Goal: Task Accomplishment & Management: Manage account settings

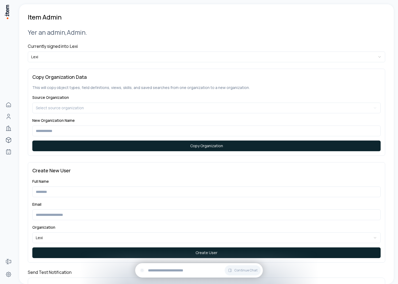
click at [47, 63] on div "**********" at bounding box center [206, 261] width 357 height 480
click at [47, 58] on html "**********" at bounding box center [199, 142] width 398 height 284
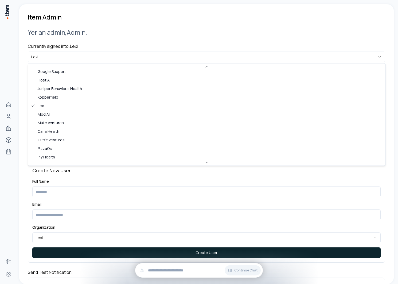
scroll to position [300, 0]
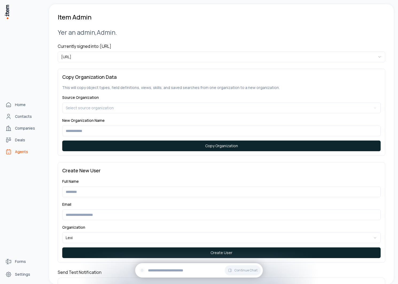
click at [17, 152] on span "Agents" at bounding box center [21, 151] width 13 height 5
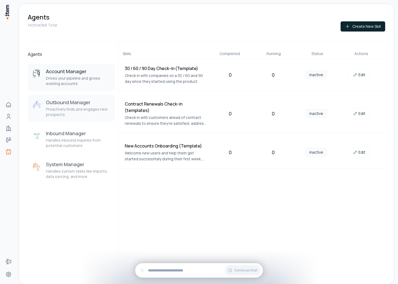
click at [52, 103] on h3 "Outbound Manager" at bounding box center [78, 102] width 65 height 6
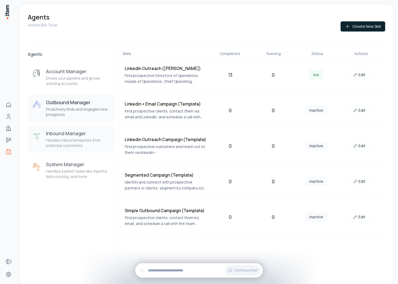
click at [66, 138] on p "Handles inbound inquiries from potential customers" at bounding box center [78, 143] width 65 height 11
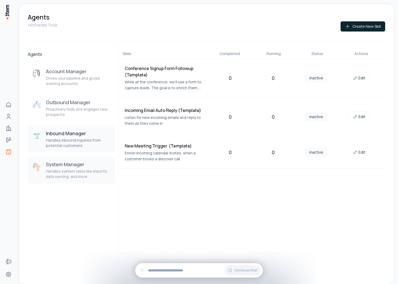
click at [72, 171] on p "Handles system tasks like imports, data syncing, and more" at bounding box center [78, 174] width 65 height 11
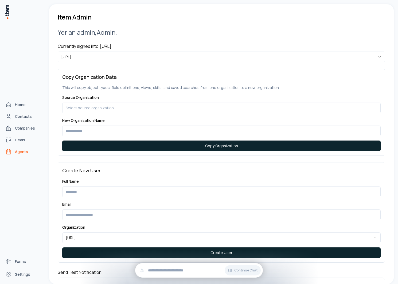
click at [18, 153] on span "Agents" at bounding box center [21, 151] width 13 height 5
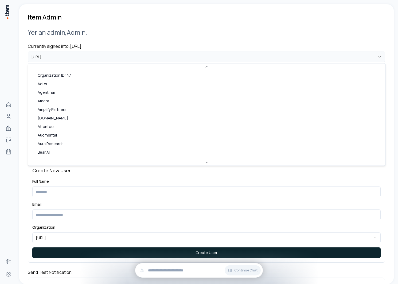
click at [80, 59] on html "**********" at bounding box center [199, 142] width 398 height 284
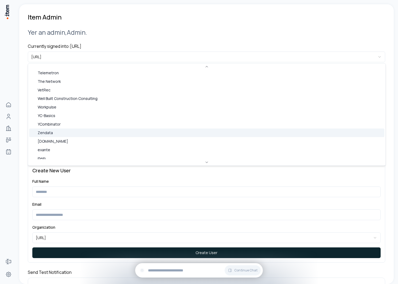
scroll to position [284, 0]
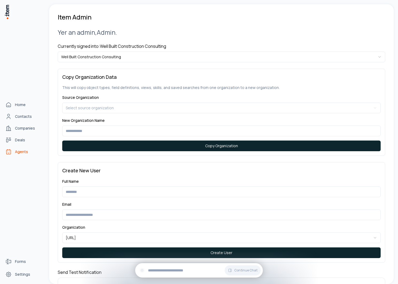
click at [18, 155] on link "Agents" at bounding box center [23, 151] width 41 height 11
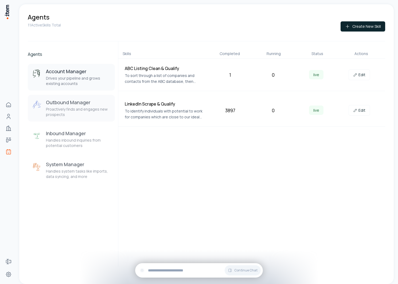
click at [84, 108] on p "Proactively finds and engages new prospects" at bounding box center [78, 112] width 65 height 11
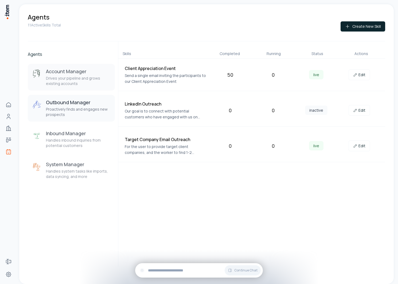
click at [77, 83] on p "Drives your pipeline and grows existing accounts" at bounding box center [78, 81] width 65 height 11
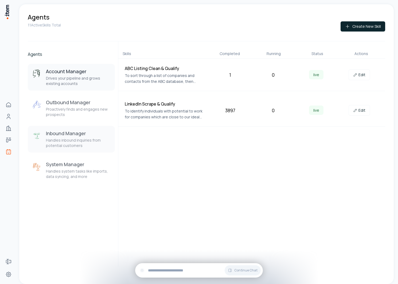
click at [66, 142] on p "Handles inbound inquiries from potential customers" at bounding box center [78, 143] width 65 height 11
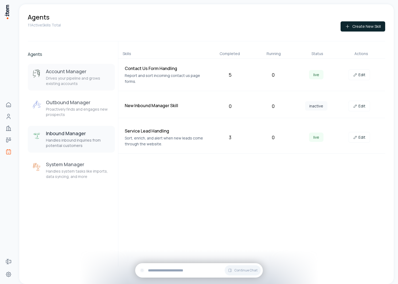
click at [71, 80] on p "Drives your pipeline and grows existing accounts" at bounding box center [78, 81] width 65 height 11
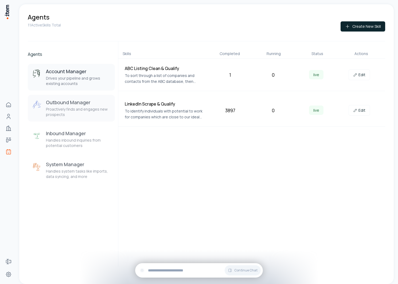
click at [67, 111] on p "Proactively finds and engages new prospects" at bounding box center [78, 112] width 65 height 11
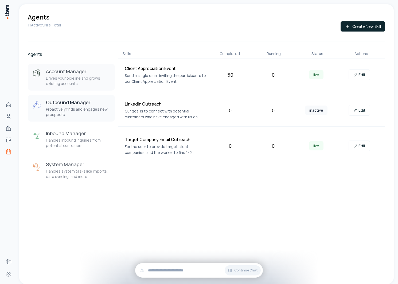
click at [71, 81] on p "Drives your pipeline and grows existing accounts" at bounding box center [78, 81] width 65 height 11
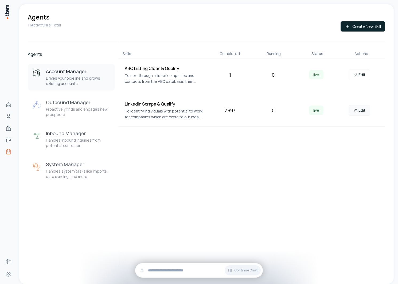
click at [356, 112] on icon at bounding box center [355, 110] width 4 height 4
click at [73, 118] on button "Outbound Manager Proactively finds and engages new prospects" at bounding box center [71, 108] width 87 height 27
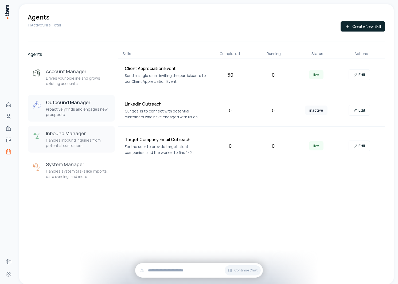
click at [72, 138] on p "Handles inbound inquiries from potential customers" at bounding box center [78, 143] width 65 height 11
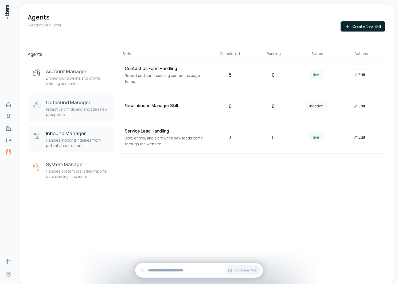
click at [79, 110] on p "Proactively finds and engages new prospects" at bounding box center [78, 112] width 65 height 11
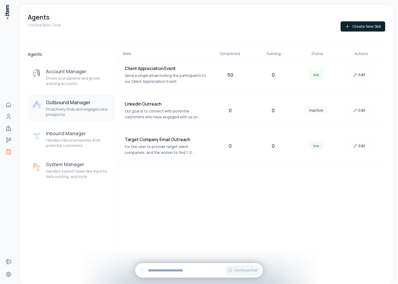
click at [91, 101] on h3 "Outbound Manager" at bounding box center [78, 102] width 65 height 6
click at [86, 146] on p "Handles inbound inquiries from potential customers" at bounding box center [78, 143] width 65 height 11
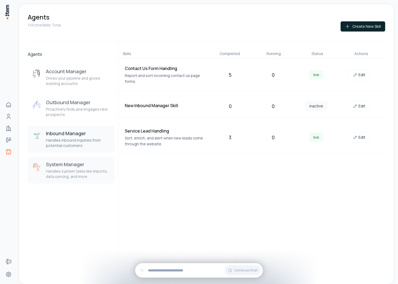
click at [82, 166] on h3 "System Manager" at bounding box center [78, 164] width 65 height 6
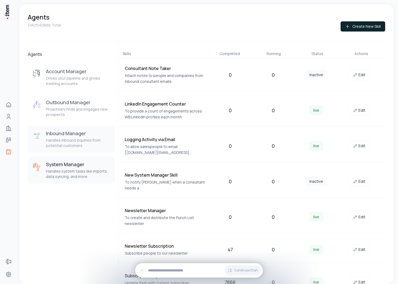
click at [82, 131] on h3 "Inbound Manager" at bounding box center [78, 133] width 65 height 6
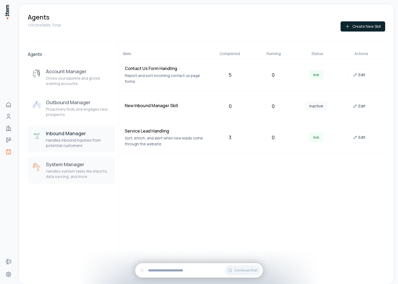
click at [92, 162] on h3 "System Manager" at bounding box center [78, 164] width 65 height 6
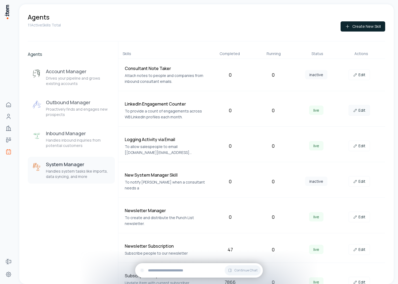
click at [368, 108] on link "Edit" at bounding box center [359, 110] width 21 height 11
click at [363, 145] on link "Edit" at bounding box center [359, 146] width 21 height 11
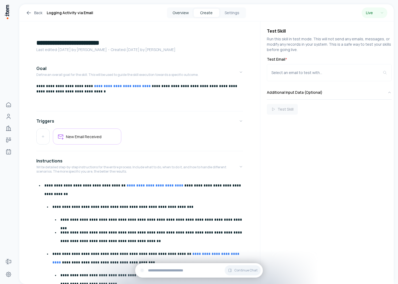
click at [180, 13] on button "Overview" at bounding box center [181, 13] width 26 height 9
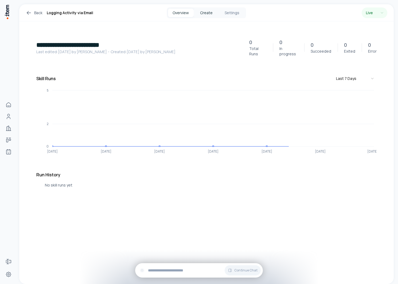
click at [214, 12] on button "Create" at bounding box center [207, 13] width 26 height 9
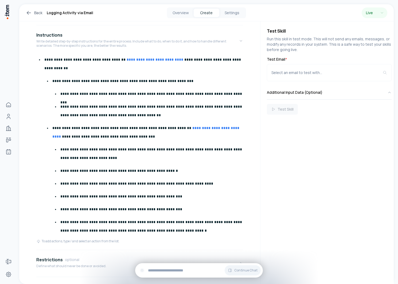
scroll to position [126, 0]
